Goal: Information Seeking & Learning: Learn about a topic

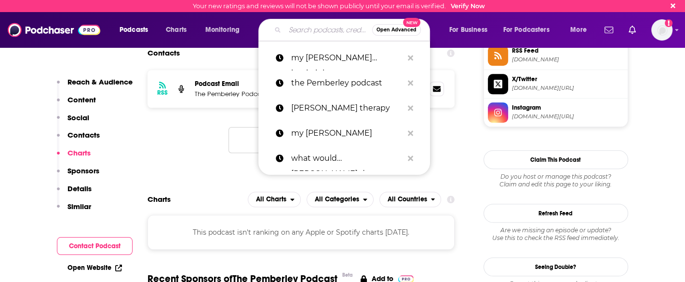
click at [324, 33] on input "Search podcasts, credits, & more..." at bounding box center [328, 29] width 87 height 15
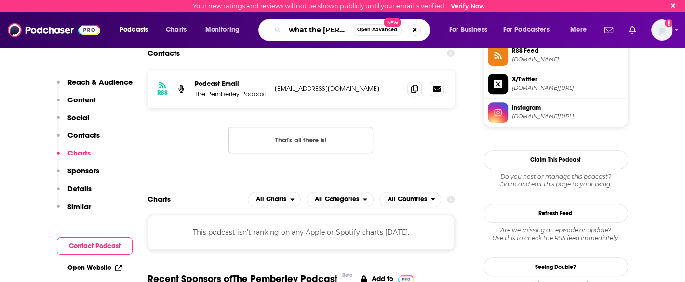
type input "what the [PERSON_NAME]"
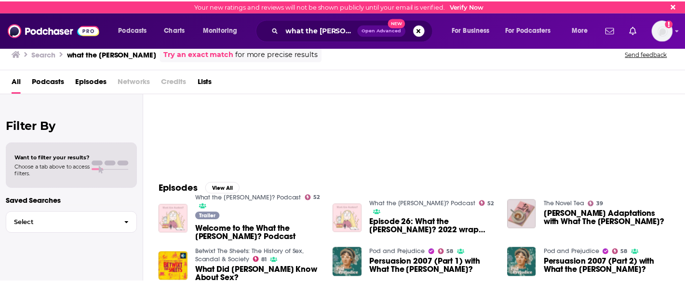
scroll to position [58, 0]
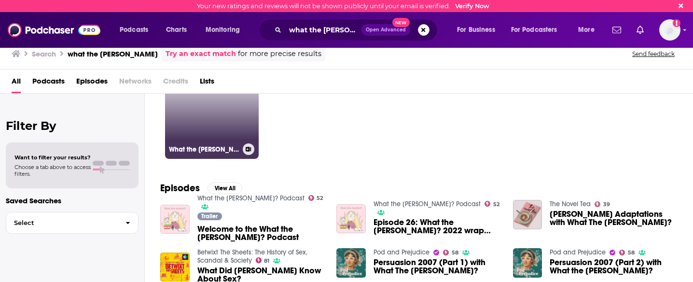
click at [216, 121] on link "52 What the [PERSON_NAME]? Podcast" at bounding box center [212, 112] width 94 height 94
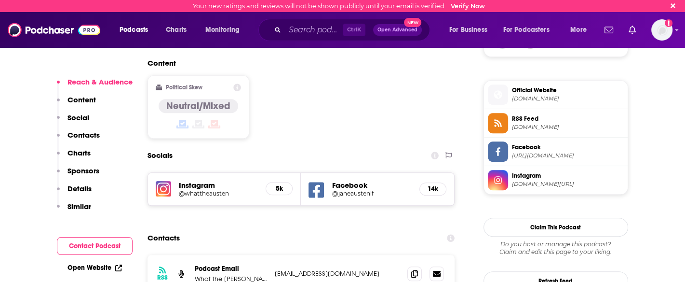
scroll to position [768, 0]
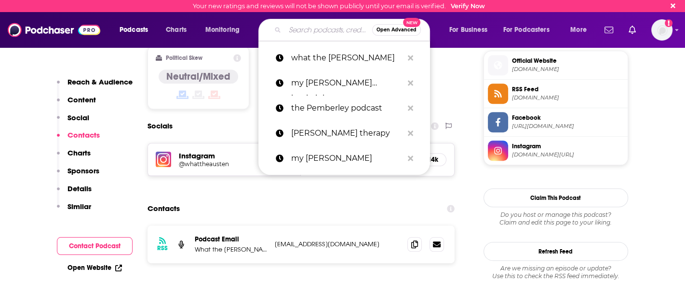
click at [291, 33] on input "Search podcasts, credits, & more..." at bounding box center [328, 29] width 87 height 15
click at [291, 33] on input "j" at bounding box center [328, 29] width 87 height 15
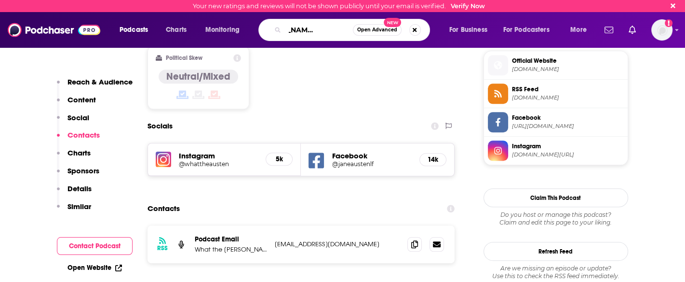
type input "[PERSON_NAME] and the history"
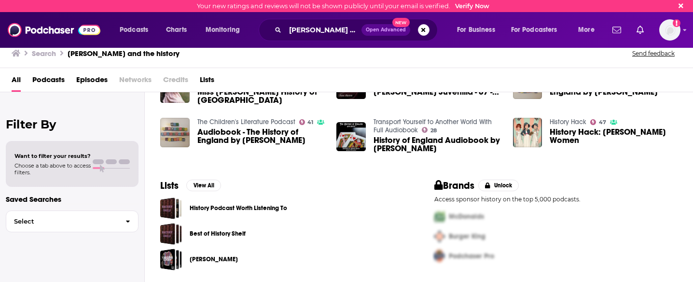
scroll to position [234, 0]
click at [321, 27] on input "[PERSON_NAME] and the history" at bounding box center [323, 29] width 76 height 15
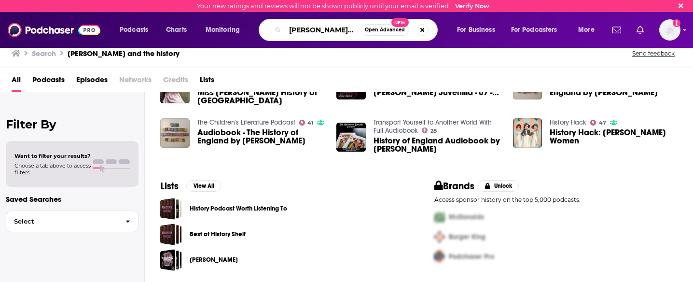
click at [321, 27] on input "[PERSON_NAME] and the history" at bounding box center [322, 29] width 75 height 15
type input "[PERSON_NAME] and the future"
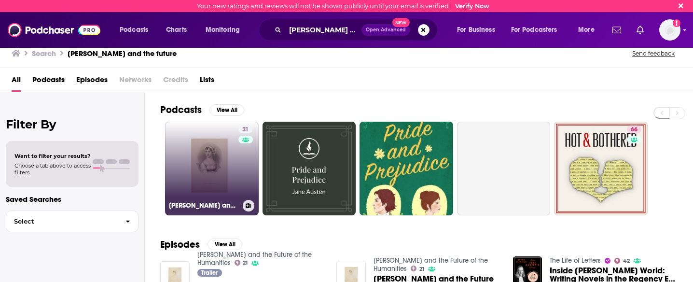
click at [234, 189] on link "21 [PERSON_NAME] and the Future of the Humanities" at bounding box center [212, 169] width 94 height 94
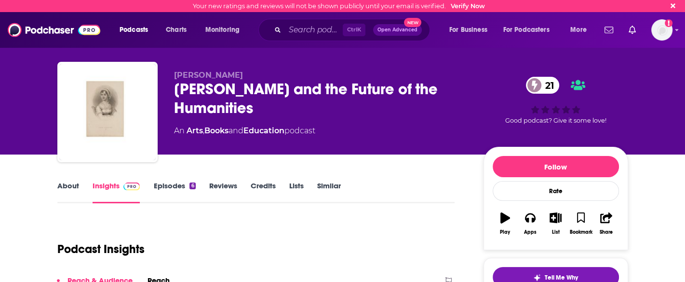
scroll to position [4, 0]
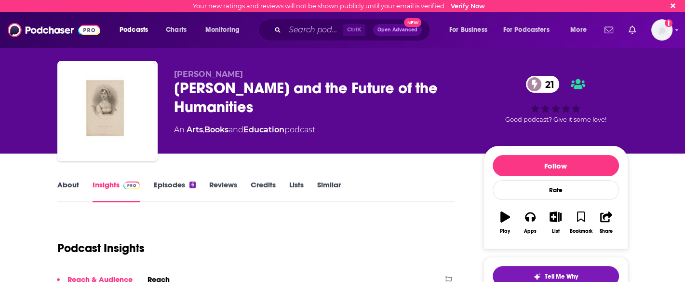
click at [81, 49] on div "[PERSON_NAME] [PERSON_NAME] and the Future of the Humanities 21 An Arts , Books…" at bounding box center [343, 101] width 586 height 104
